Goal: Task Accomplishment & Management: Manage account settings

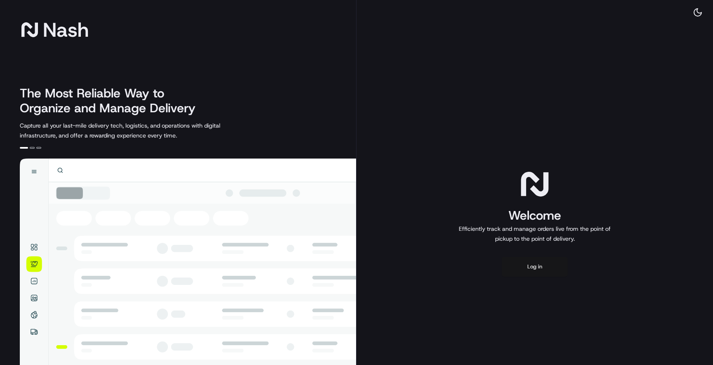
click at [539, 268] on button "Log in" at bounding box center [535, 267] width 66 height 20
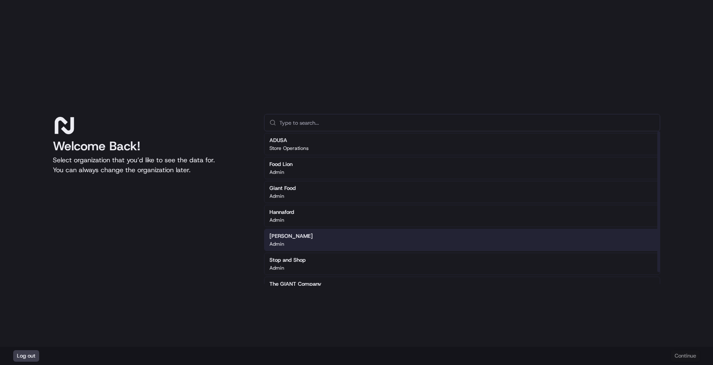
click at [319, 241] on div "Martin's Admin" at bounding box center [462, 240] width 396 height 22
click at [687, 352] on button "Continue" at bounding box center [685, 356] width 29 height 12
